Goal: Task Accomplishment & Management: Manage account settings

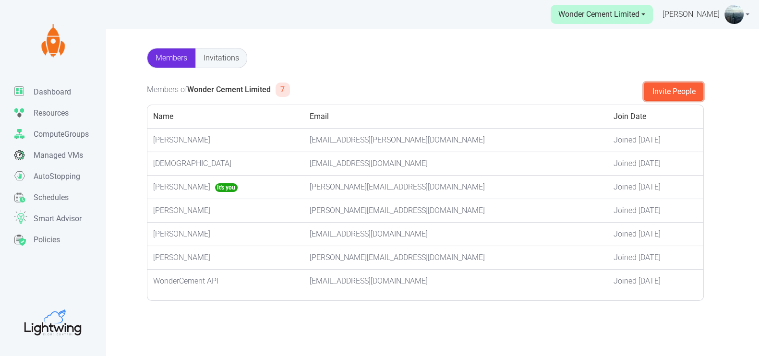
click at [674, 92] on button "Invite People" at bounding box center [674, 92] width 60 height 18
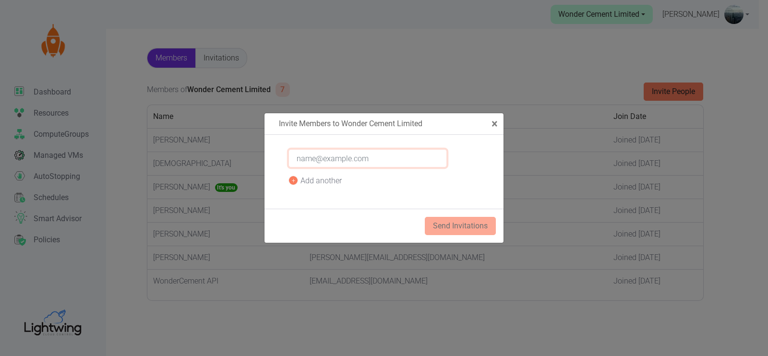
click at [303, 160] on input "email" at bounding box center [368, 158] width 158 height 18
type input "[EMAIL_ADDRESS][DOMAIN_NAME]"
click at [449, 223] on button "Send Invitations" at bounding box center [460, 226] width 71 height 18
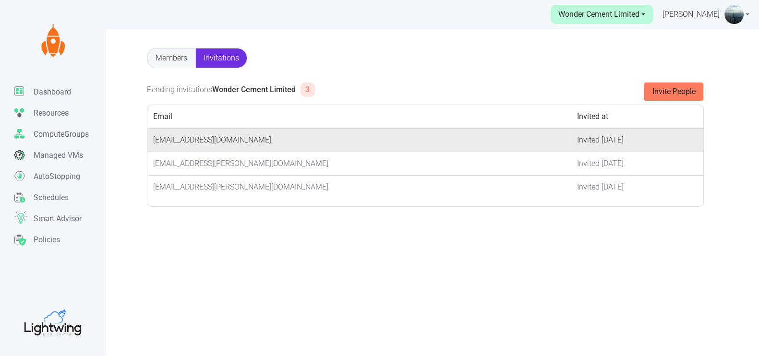
click at [228, 140] on td "[EMAIL_ADDRESS][DOMAIN_NAME]" at bounding box center [359, 141] width 424 height 24
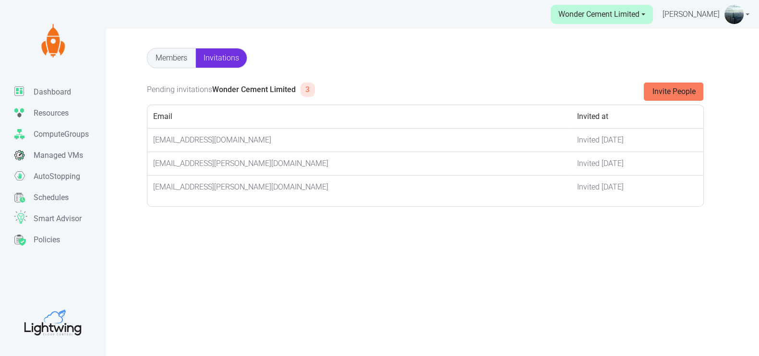
click at [747, 13] on link "[PERSON_NAME]" at bounding box center [706, 14] width 87 height 29
click at [690, 70] on link "Settings" at bounding box center [705, 72] width 85 height 15
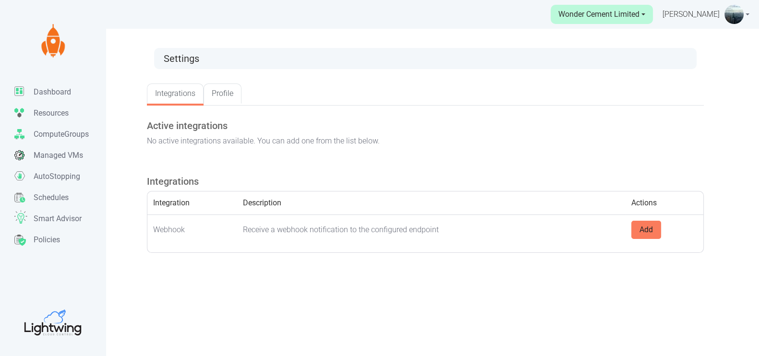
click at [227, 94] on link "Profile" at bounding box center [223, 94] width 38 height 20
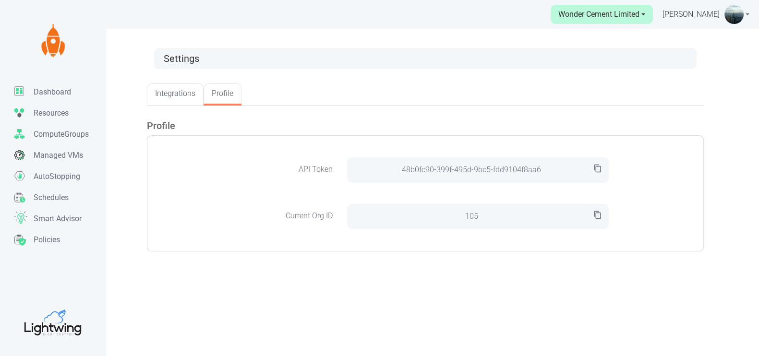
click at [167, 93] on link "Integrations" at bounding box center [175, 94] width 57 height 20
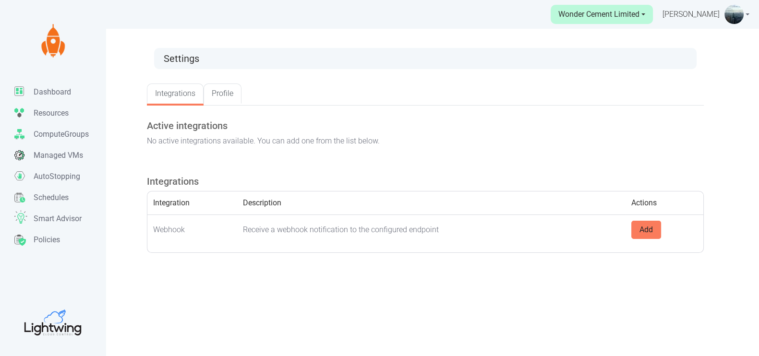
click at [746, 14] on link "[PERSON_NAME]" at bounding box center [706, 14] width 87 height 29
click at [644, 13] on link "Wonder Cement Limited" at bounding box center [602, 14] width 102 height 19
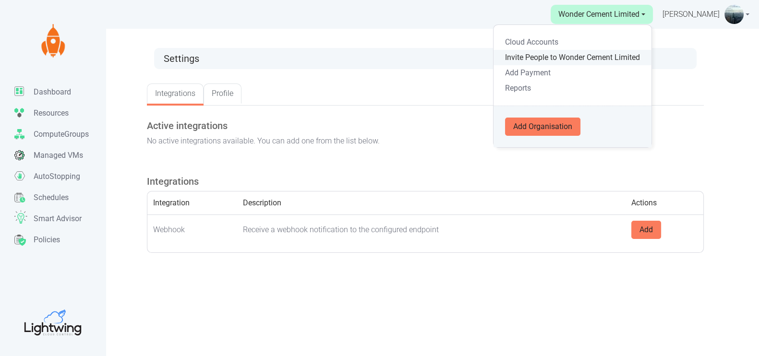
click at [530, 58] on link "Invite People to Wonder Cement Limited" at bounding box center [573, 57] width 158 height 15
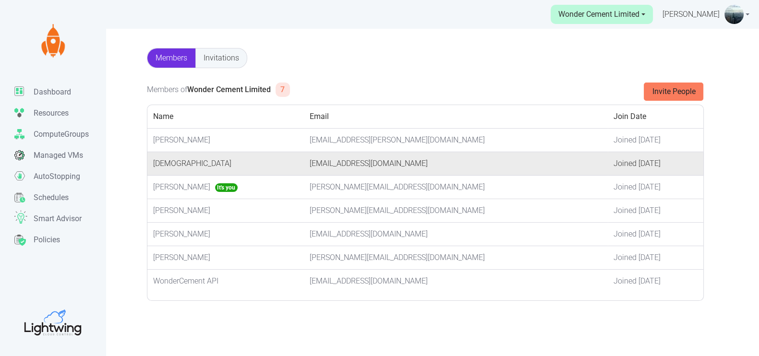
click at [608, 163] on td "Joined [DATE]" at bounding box center [656, 164] width 96 height 24
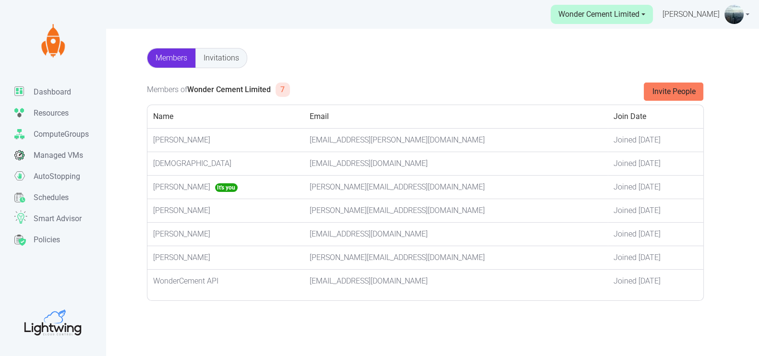
click at [221, 56] on link "Invitations" at bounding box center [221, 58] width 51 height 19
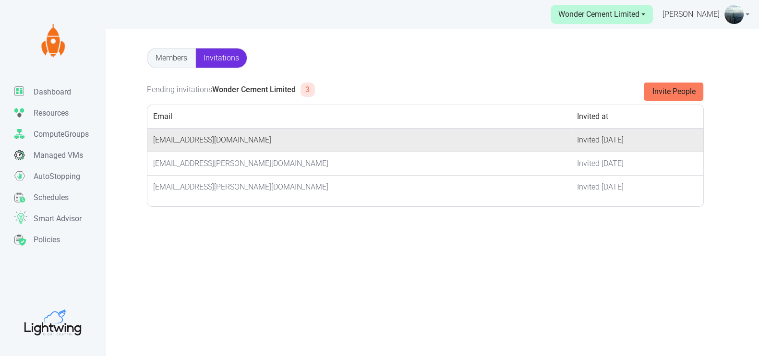
click at [210, 140] on td "[EMAIL_ADDRESS][DOMAIN_NAME]" at bounding box center [359, 141] width 424 height 24
click at [571, 137] on td "Invited [DATE]" at bounding box center [637, 141] width 132 height 24
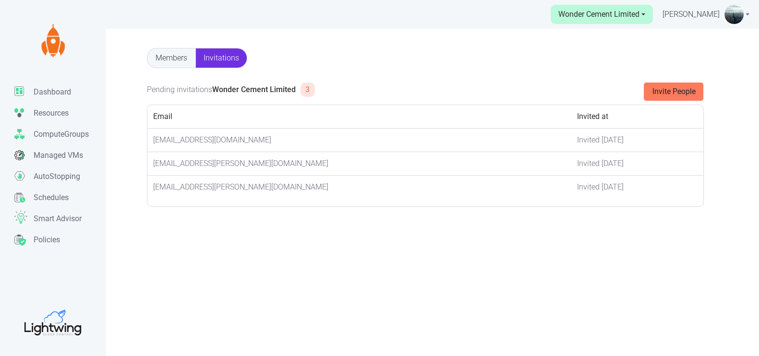
click at [170, 60] on link "Members" at bounding box center [171, 58] width 48 height 19
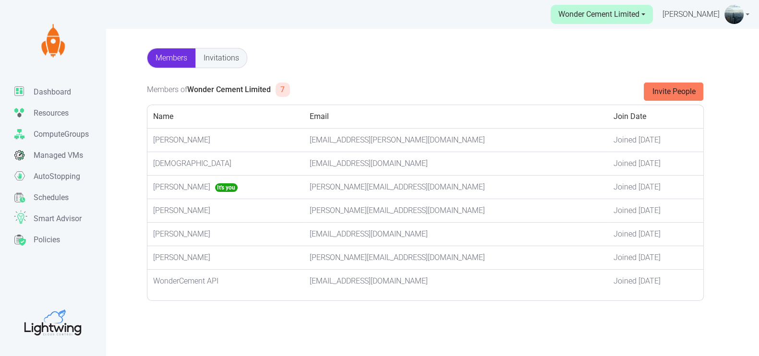
click at [231, 59] on link "Invitations" at bounding box center [221, 58] width 51 height 19
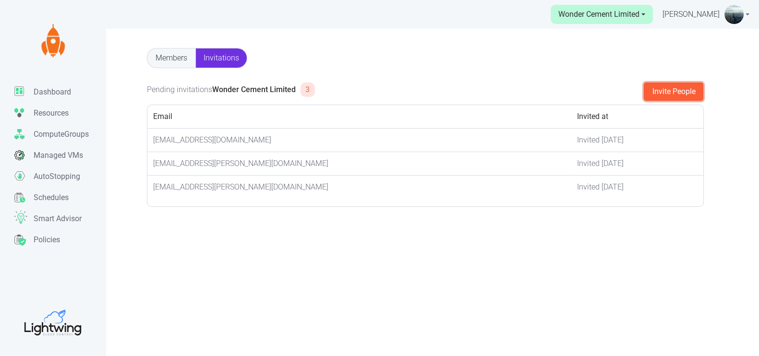
click at [664, 91] on button "Invite People" at bounding box center [674, 92] width 60 height 18
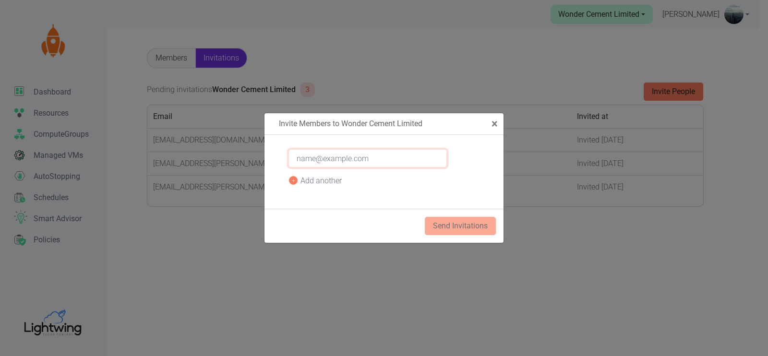
click at [333, 158] on input "email" at bounding box center [368, 158] width 158 height 18
type input "[EMAIL_ADDRESS][DOMAIN_NAME]"
click at [453, 227] on button "Send Invitations" at bounding box center [460, 226] width 71 height 18
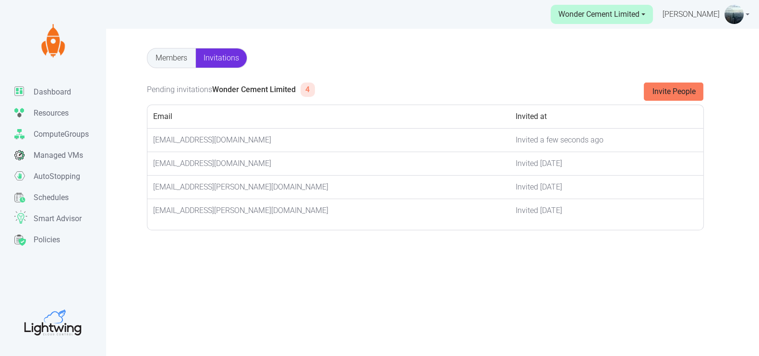
click at [748, 13] on link "[PERSON_NAME]" at bounding box center [706, 14] width 87 height 29
click at [644, 14] on link "Wonder Cement Limited" at bounding box center [602, 14] width 102 height 19
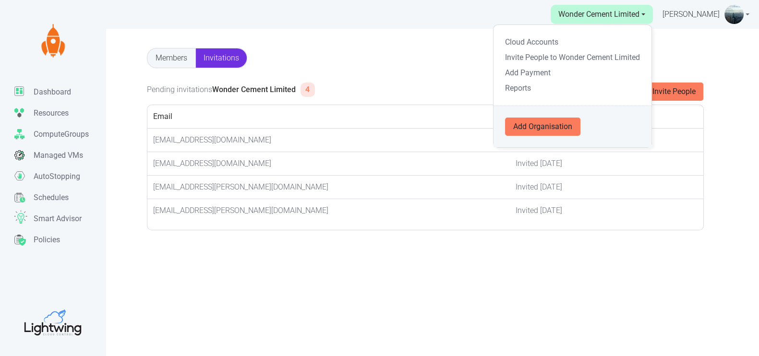
click at [446, 37] on div "Members Invitations No members available. Please invite people. Invite People P…" at bounding box center [380, 207] width 692 height 356
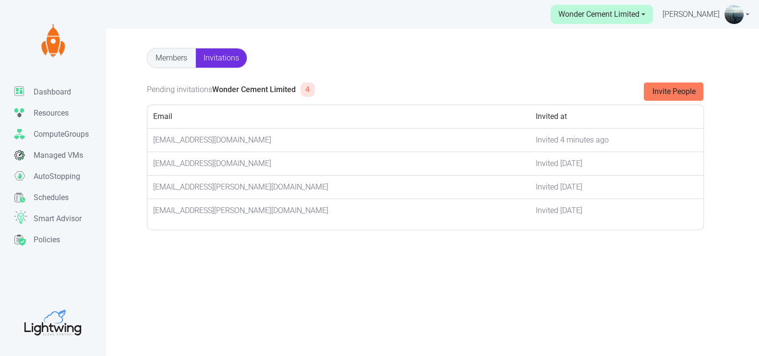
click at [747, 13] on link "[PERSON_NAME]" at bounding box center [706, 14] width 87 height 29
click at [684, 71] on link "Settings" at bounding box center [705, 72] width 85 height 15
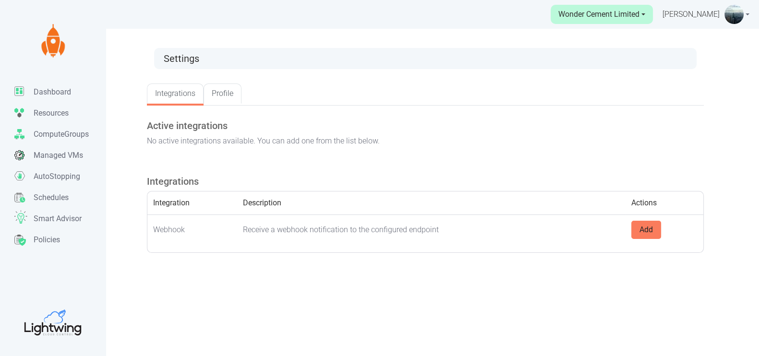
click at [215, 97] on link "Profile" at bounding box center [223, 94] width 38 height 20
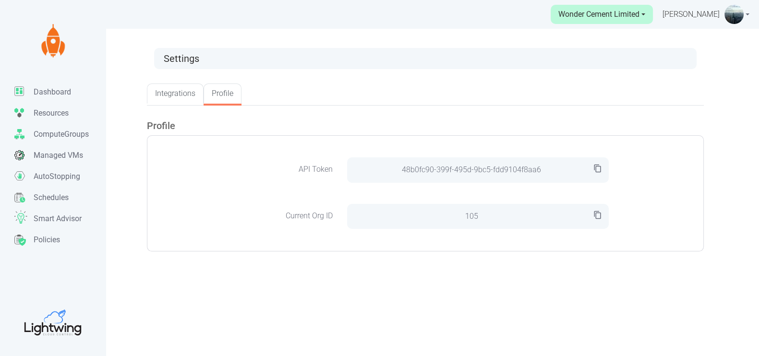
click at [166, 94] on link "Integrations" at bounding box center [175, 94] width 57 height 20
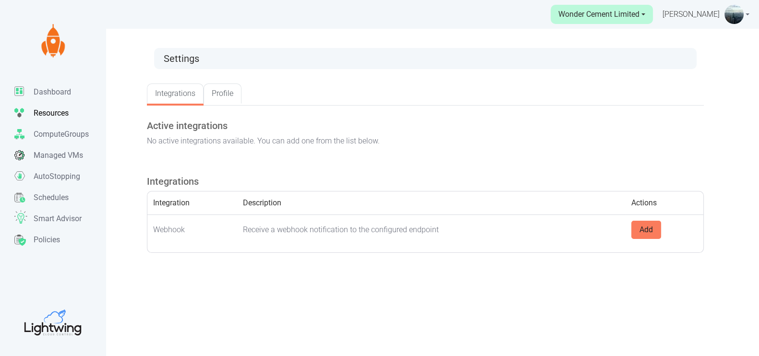
click at [53, 110] on p "Resources" at bounding box center [51, 114] width 35 height 12
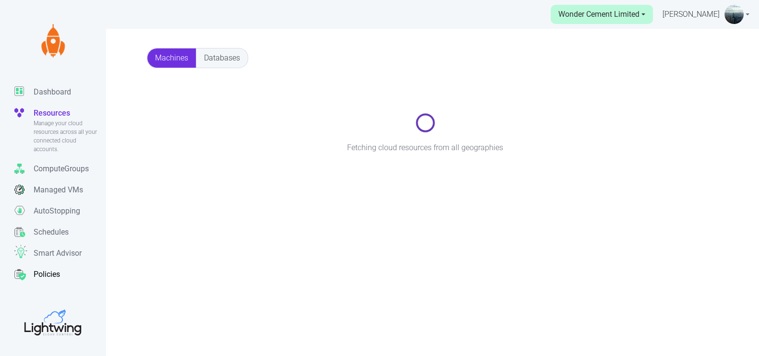
click at [48, 275] on p "Policies" at bounding box center [47, 275] width 26 height 12
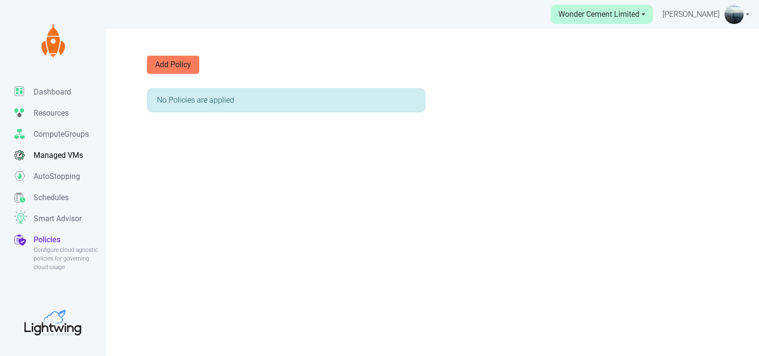
click at [49, 156] on p "Managed VMs" at bounding box center [58, 156] width 49 height 12
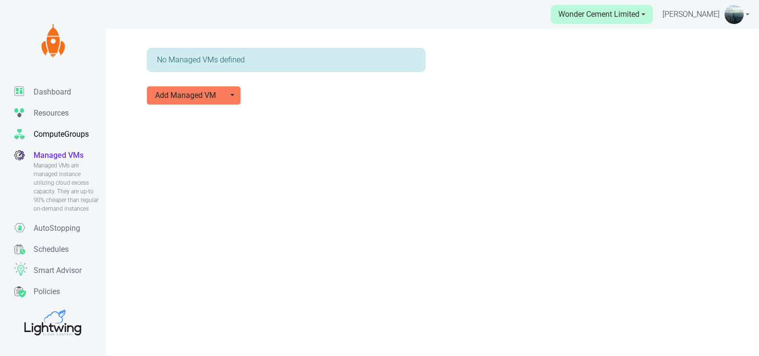
click at [63, 134] on p "ComputeGroups" at bounding box center [61, 135] width 55 height 12
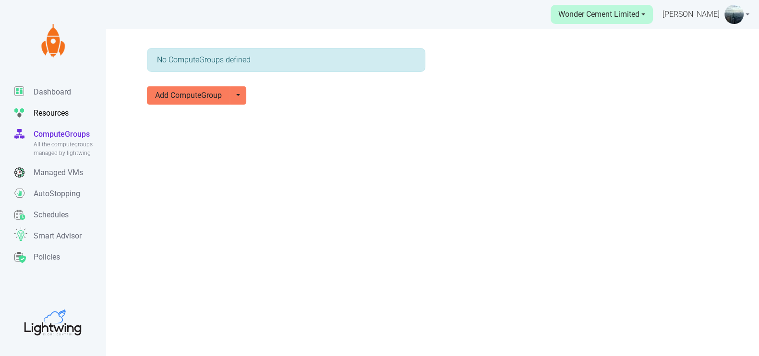
click at [50, 110] on p "Resources" at bounding box center [51, 114] width 35 height 12
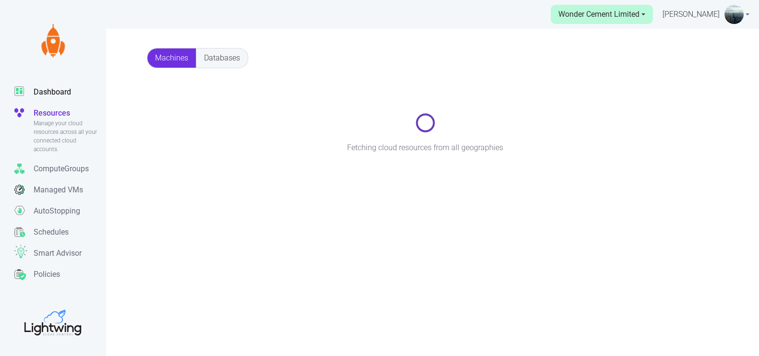
click at [56, 93] on p "Dashboard" at bounding box center [52, 92] width 37 height 12
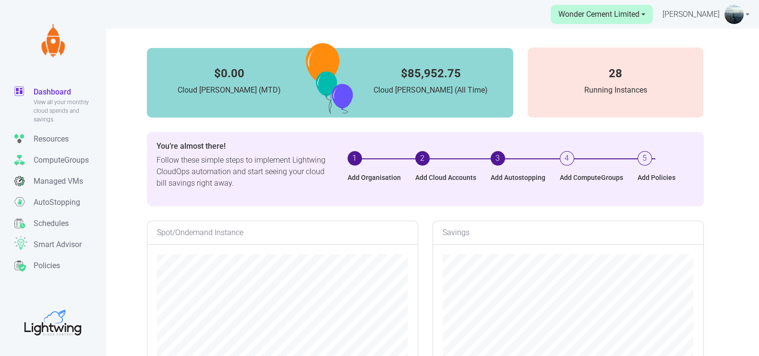
click at [747, 13] on link "[PERSON_NAME]" at bounding box center [706, 14] width 87 height 29
click at [720, 117] on div "$0.00 Cloud [PERSON_NAME] (MTD) $85,952.75 Cloud [PERSON_NAME] (All Time) 28 Ru…" at bounding box center [380, 207] width 692 height 356
click at [747, 14] on link "[PERSON_NAME]" at bounding box center [706, 14] width 87 height 29
click at [747, 13] on link "[PERSON_NAME]" at bounding box center [706, 14] width 87 height 29
click at [685, 89] on link "Sign out" at bounding box center [705, 88] width 85 height 15
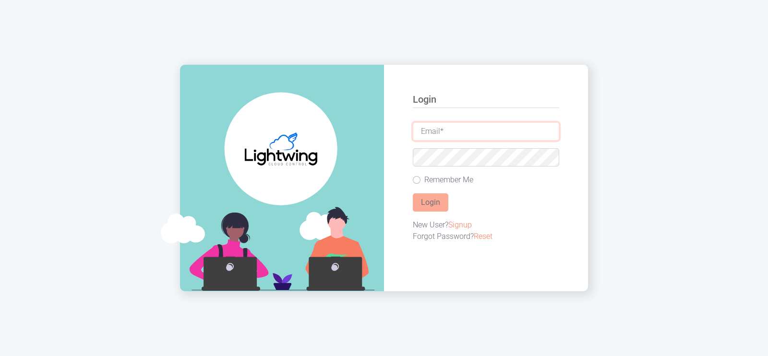
click at [430, 130] on input "email" at bounding box center [486, 131] width 146 height 18
type input "[PERSON_NAME][EMAIL_ADDRESS][DOMAIN_NAME]"
click at [413, 194] on button "Login" at bounding box center [431, 203] width 36 height 18
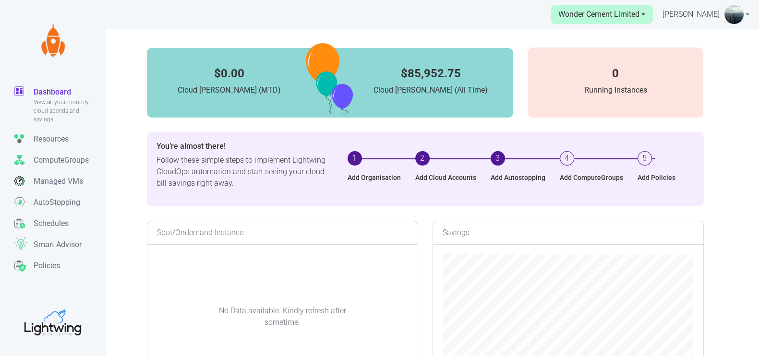
scroll to position [191, 270]
click at [747, 15] on link "[PERSON_NAME]" at bounding box center [706, 14] width 87 height 29
